Goal: Find contact information: Find contact information

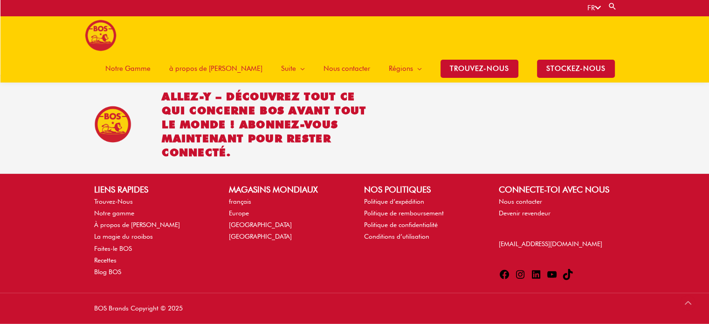
scroll to position [2235, 0]
click at [241, 198] on link "français" at bounding box center [240, 201] width 22 height 7
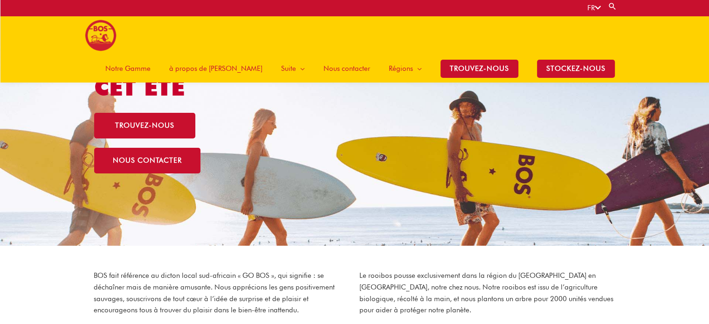
scroll to position [90, 0]
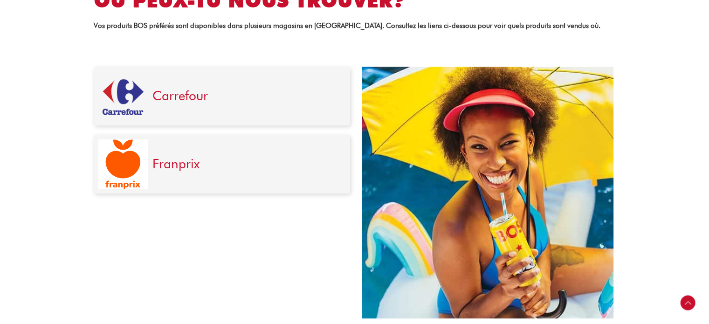
scroll to position [326, 0]
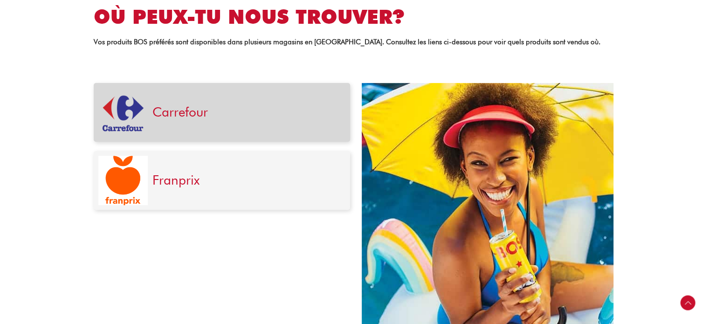
click at [209, 107] on h3 "Carrefour" at bounding box center [247, 112] width 188 height 16
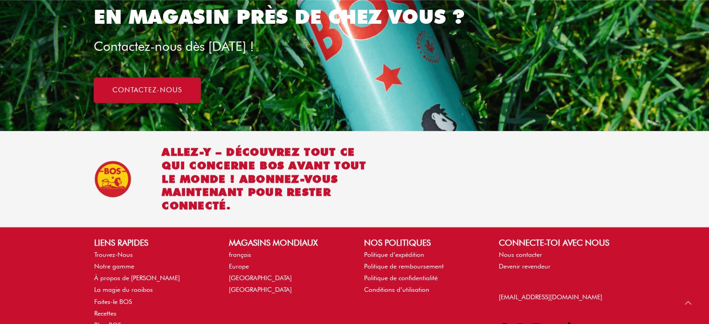
scroll to position [793, 0]
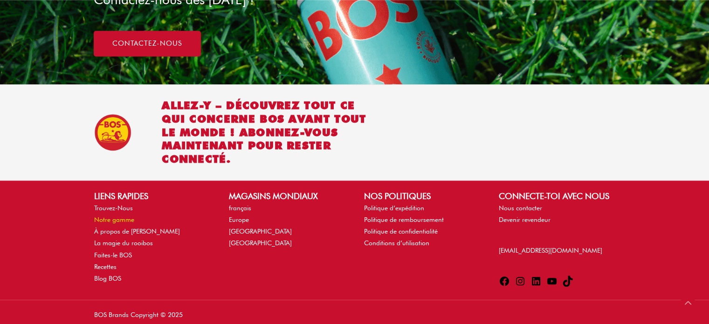
click at [115, 218] on link "Notre gamme" at bounding box center [114, 219] width 40 height 7
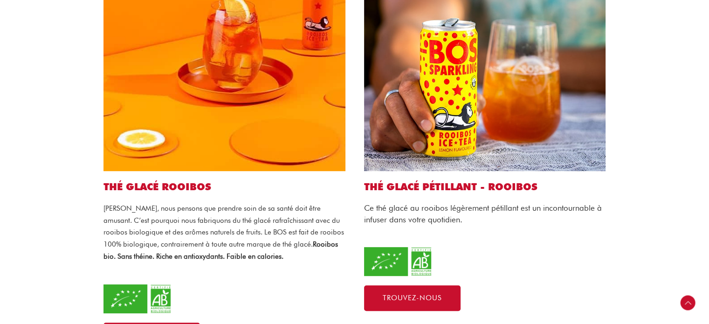
scroll to position [440, 0]
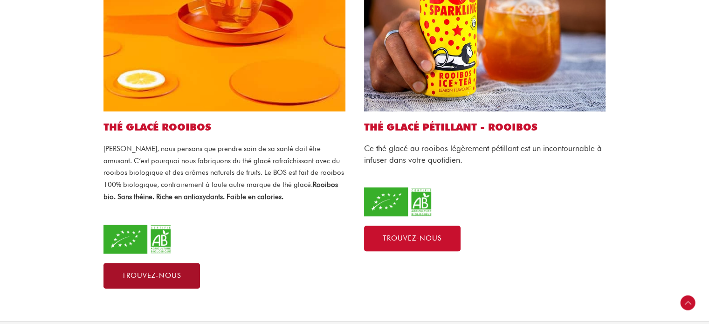
click at [161, 272] on span "Trouvez-nous" at bounding box center [151, 275] width 59 height 7
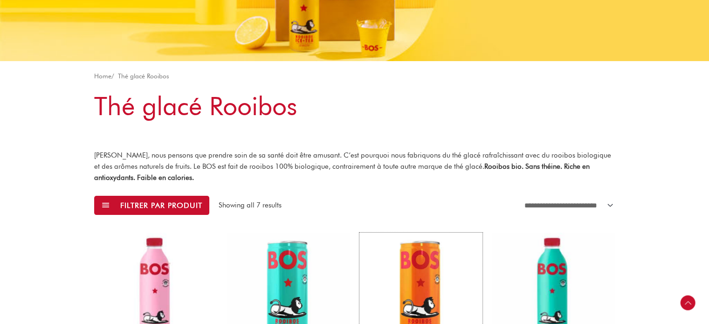
scroll to position [140, 0]
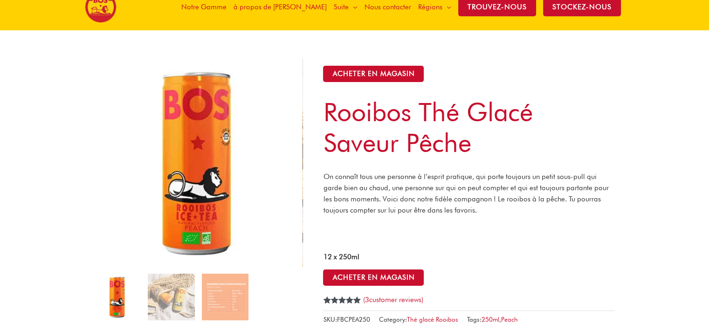
scroll to position [93, 0]
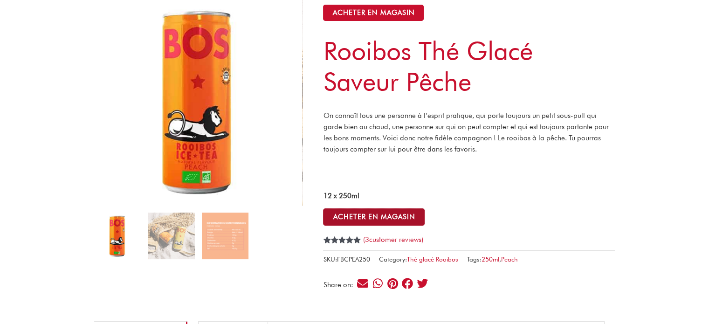
drag, startPoint x: 0, startPoint y: 0, endPoint x: 401, endPoint y: 222, distance: 457.8
click at [401, 222] on button "ACHETER EN MAGASIN" at bounding box center [374, 216] width 102 height 17
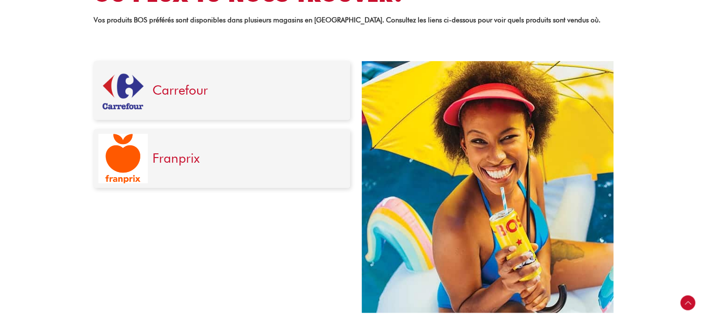
scroll to position [233, 0]
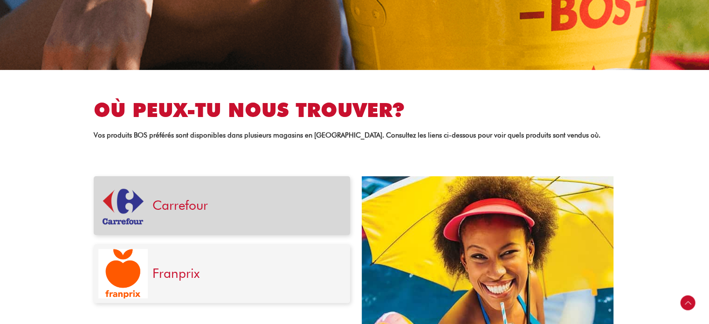
click at [234, 225] on div "Carrefour" at bounding box center [247, 205] width 198 height 49
click at [133, 206] on img at bounding box center [122, 205] width 49 height 49
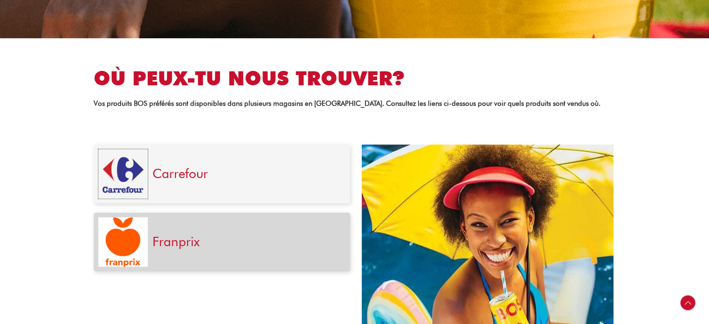
scroll to position [280, 0]
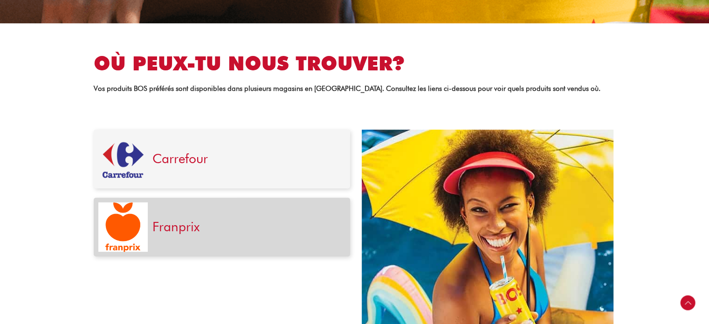
click at [179, 229] on link "Franprix" at bounding box center [176, 227] width 47 height 16
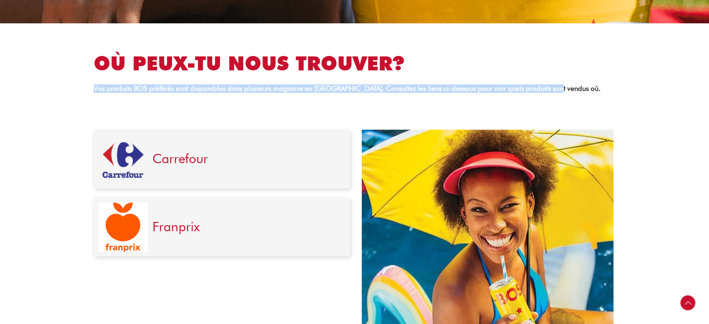
drag, startPoint x: 548, startPoint y: 89, endPoint x: 69, endPoint y: 90, distance: 479.5
click at [69, 90] on section "OÙ PEUX-TU NOUS TROUVER? Vos produits BOS préférés sont disponibles dans plusie…" at bounding box center [354, 71] width 709 height 97
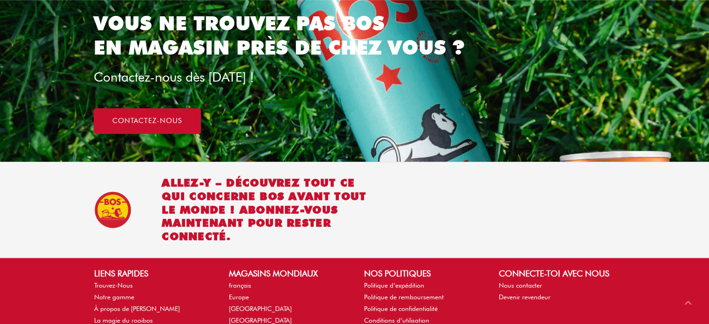
scroll to position [700, 0]
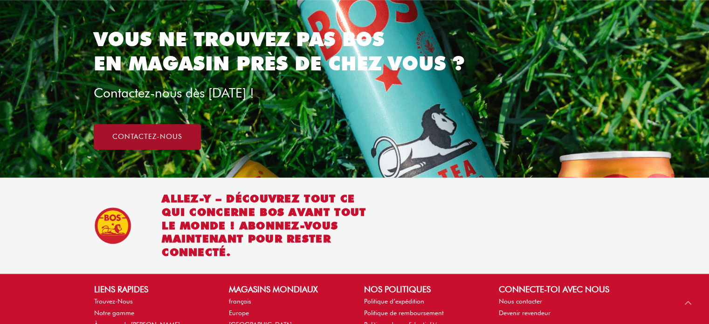
click at [168, 132] on link "Contactez-nous" at bounding box center [147, 137] width 107 height 26
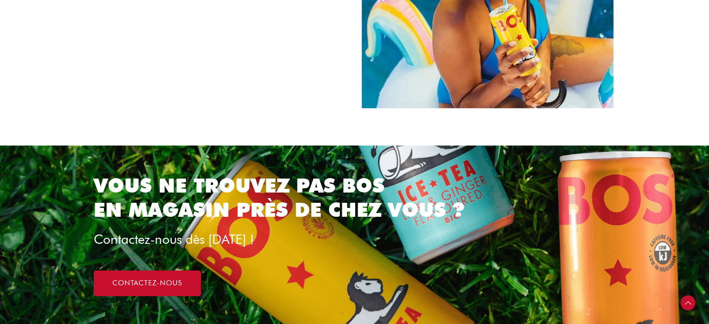
scroll to position [653, 0]
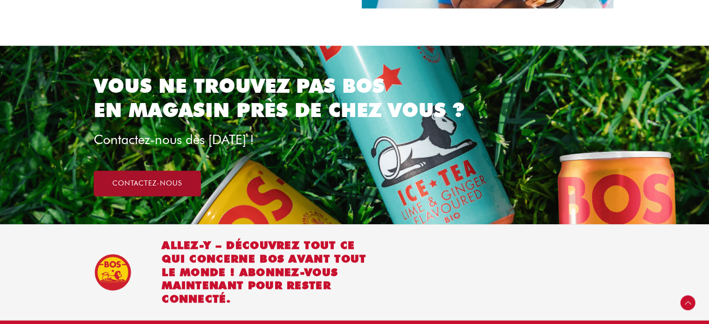
click at [154, 194] on link "Contactez-nous" at bounding box center [147, 184] width 107 height 26
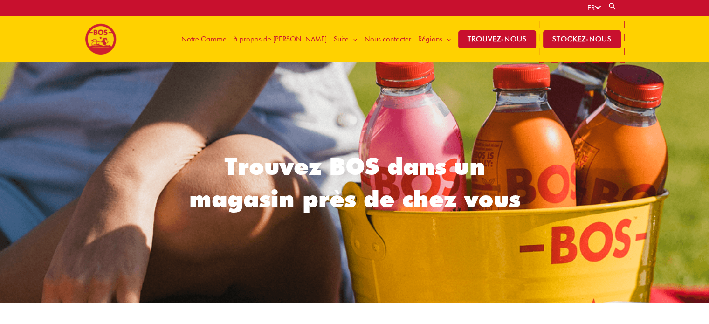
click at [596, 35] on span "stockez-nous" at bounding box center [582, 39] width 78 height 18
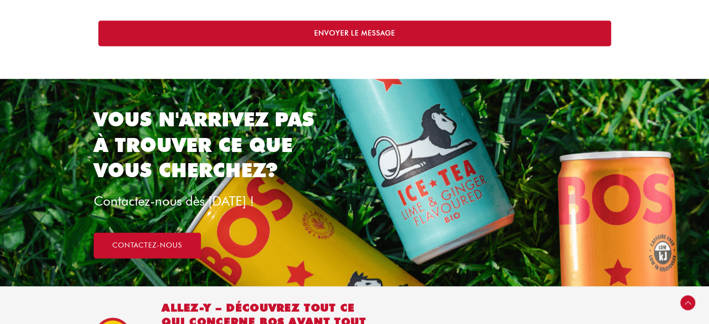
scroll to position [1166, 0]
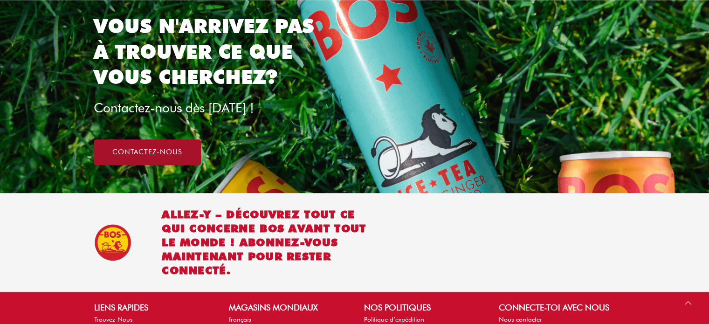
click at [148, 139] on link "Contactez-nous" at bounding box center [147, 152] width 107 height 26
